Goal: Task Accomplishment & Management: Use online tool/utility

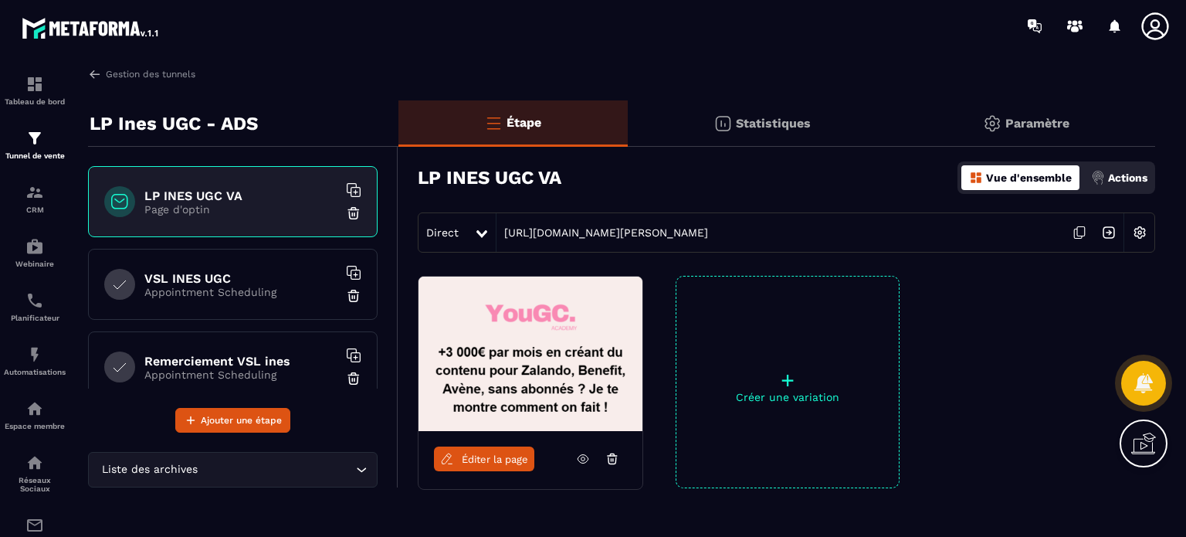
click at [272, 350] on div "Remerciement VSL ines Appointment Scheduling" at bounding box center [233, 366] width 290 height 71
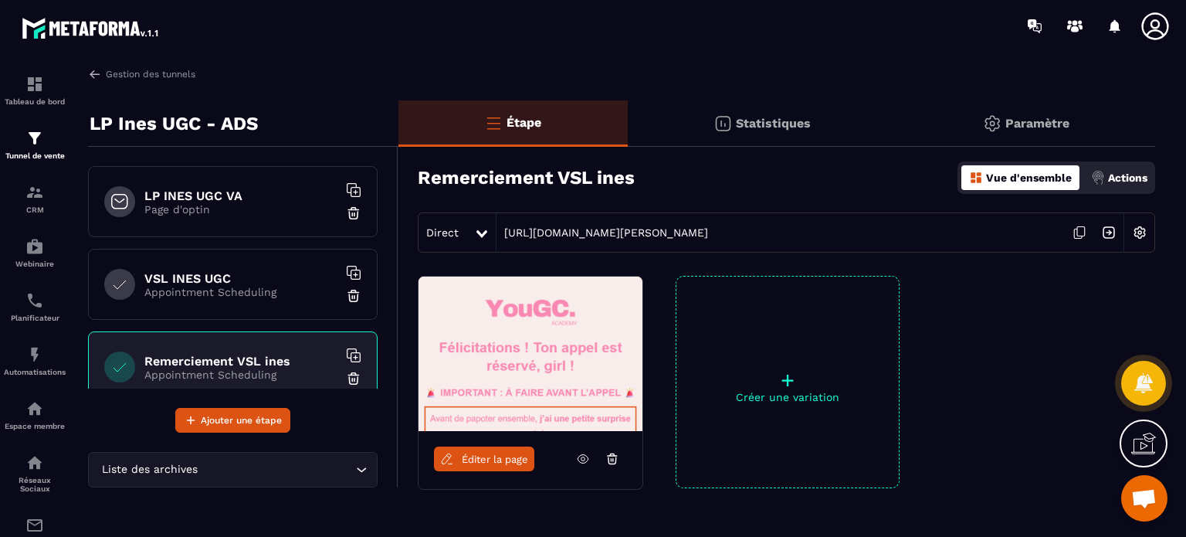
click at [501, 472] on div "Éditer la page" at bounding box center [531, 459] width 224 height 56
click at [501, 459] on span "Éditer la page" at bounding box center [495, 459] width 66 height 12
